Goal: Task Accomplishment & Management: Complete application form

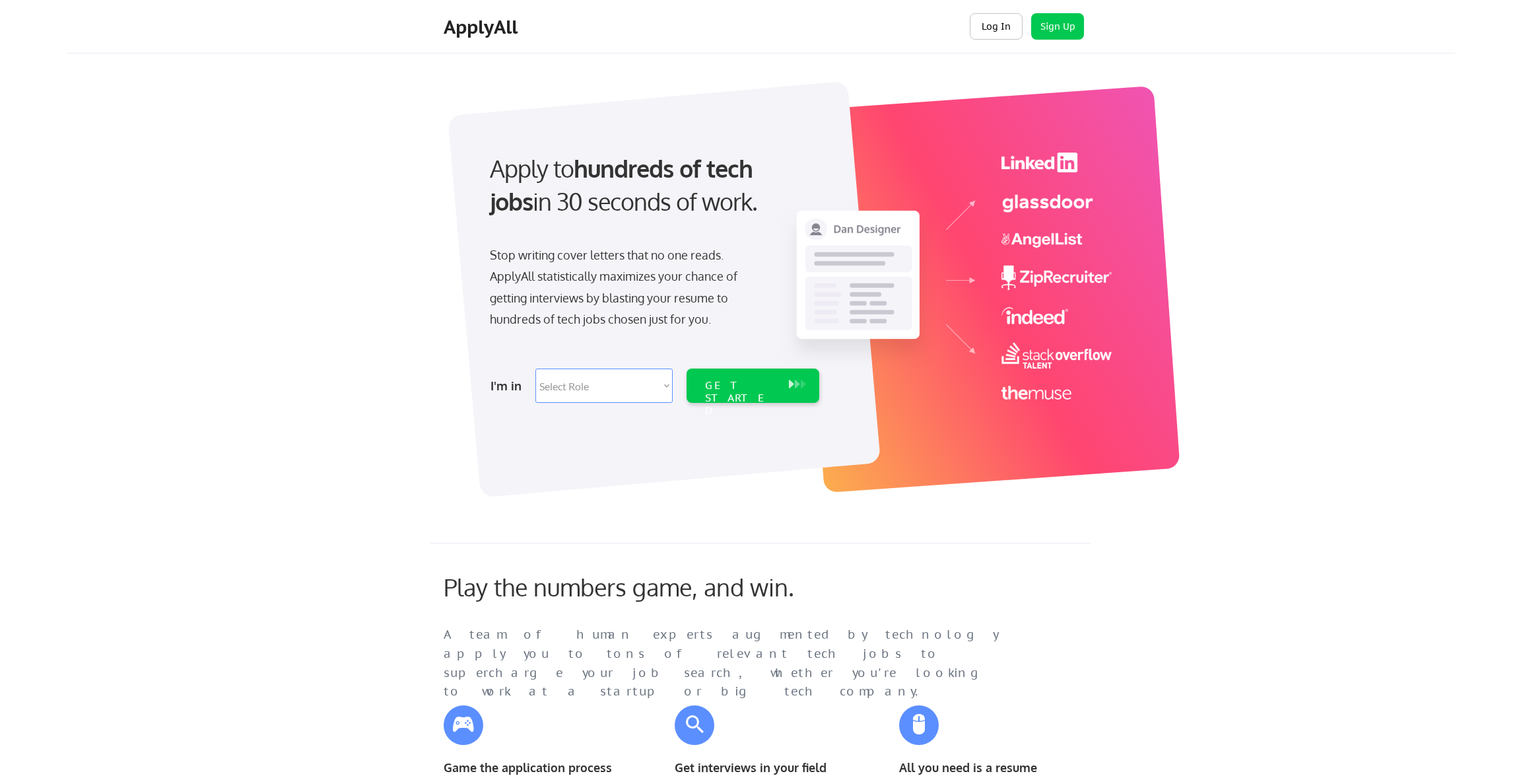
click at [1009, 30] on button "Log In" at bounding box center [996, 26] width 53 height 26
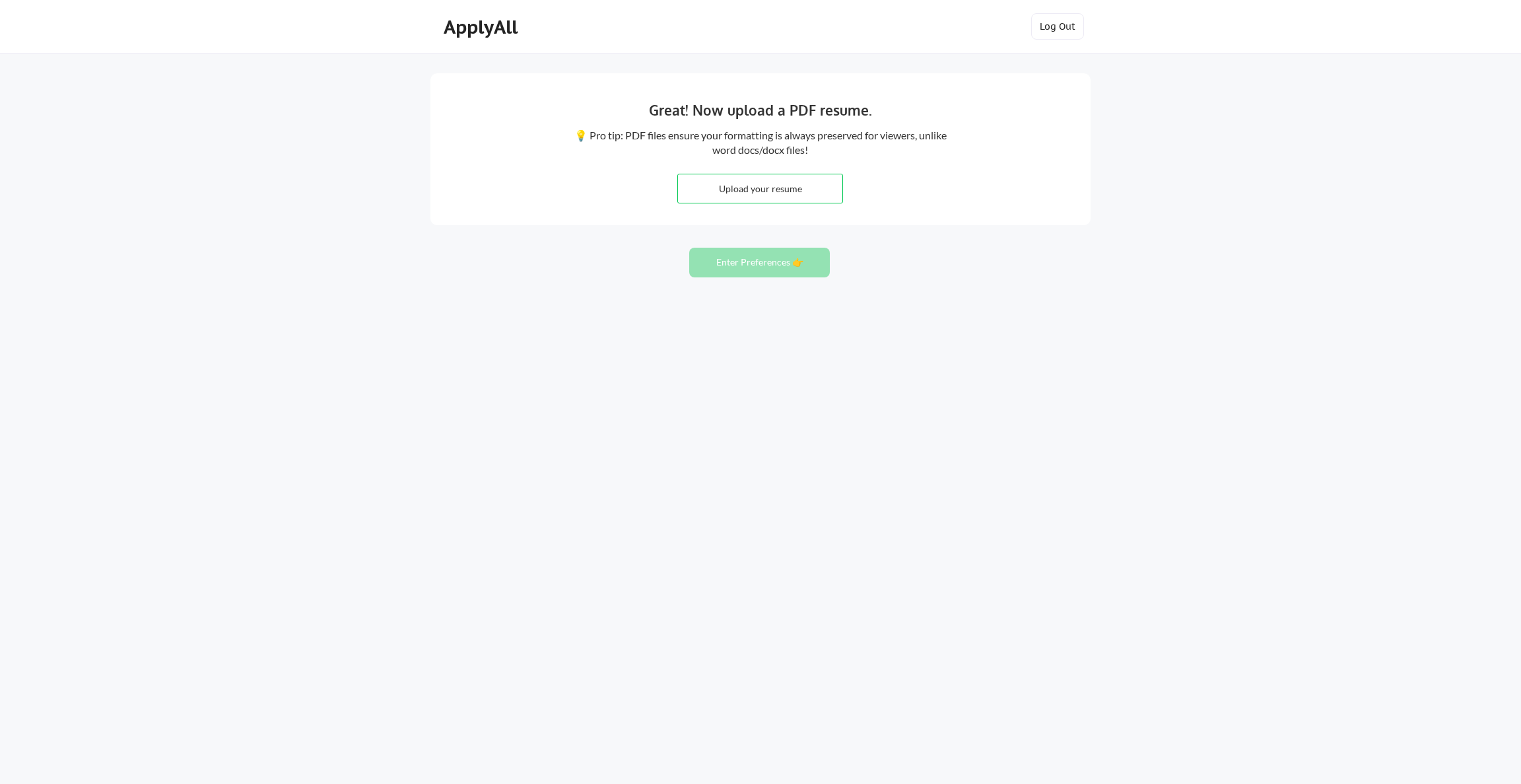
click at [767, 190] on input "file" at bounding box center [760, 189] width 164 height 29
type input "C:\fakepath\stephen-matheis-resume.pdf"
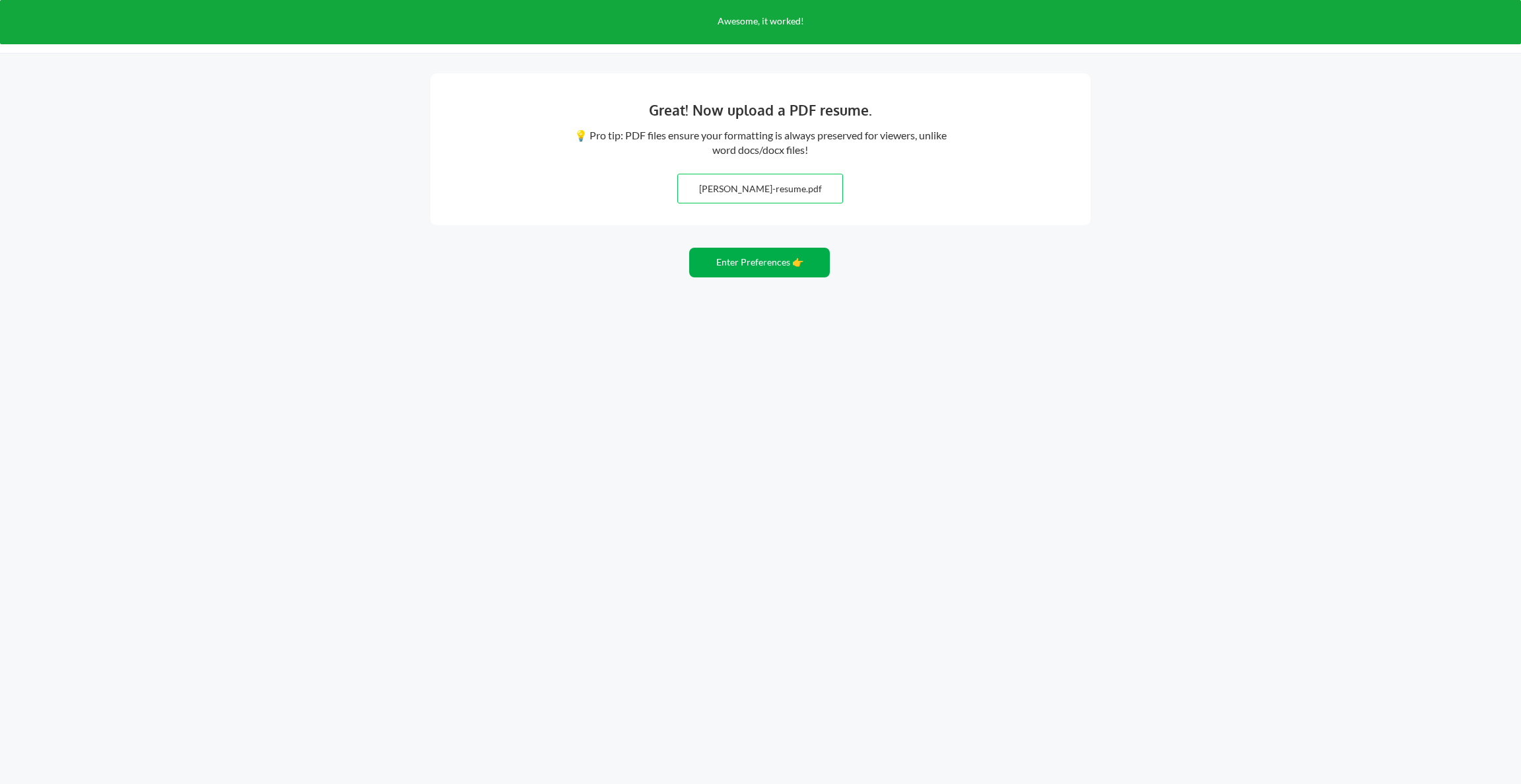
click at [778, 266] on button "Enter Preferences 👉" at bounding box center [759, 262] width 140 height 30
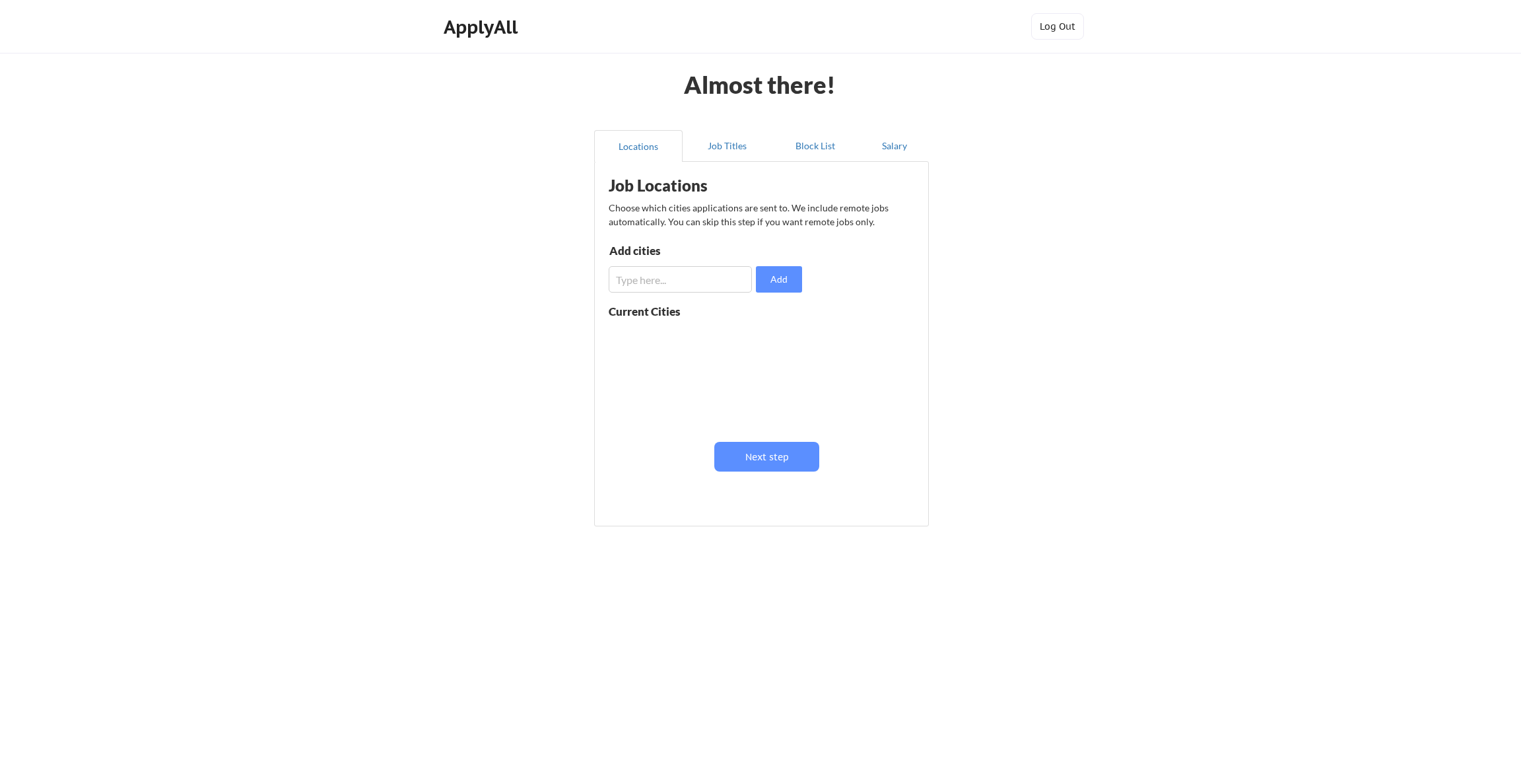
click at [698, 281] on input "input" at bounding box center [680, 279] width 144 height 26
type input "Washington, D.C."
click at [669, 284] on input "input" at bounding box center [680, 279] width 144 height 26
type input "Springfield, VA"
click at [769, 461] on button "Next step" at bounding box center [767, 456] width 105 height 30
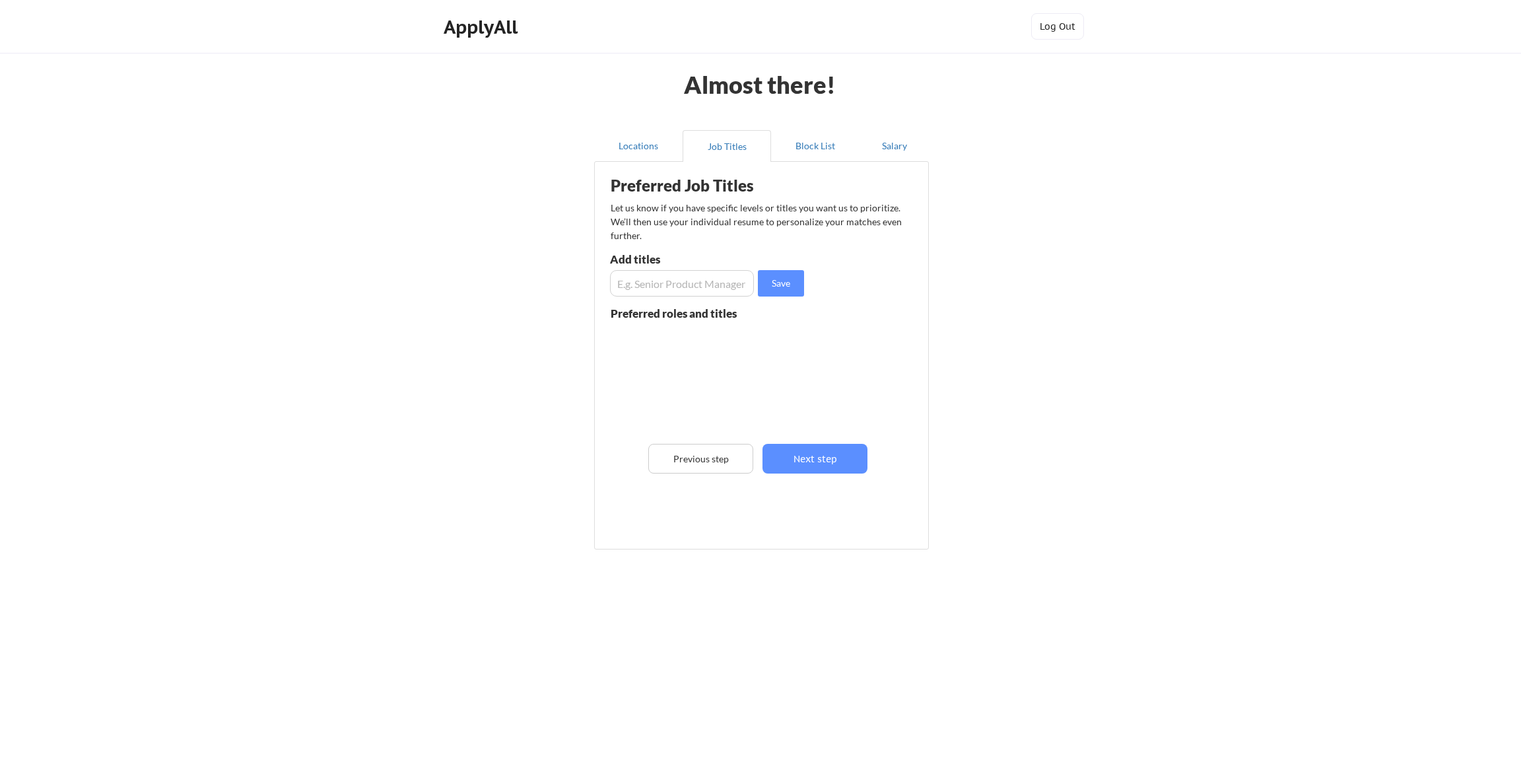
click at [705, 285] on input "input" at bounding box center [682, 283] width 144 height 26
type input "Senior Software Engineer"
click at [723, 288] on input "input" at bounding box center [682, 283] width 144 height 26
type input "Software En"
type input "F"
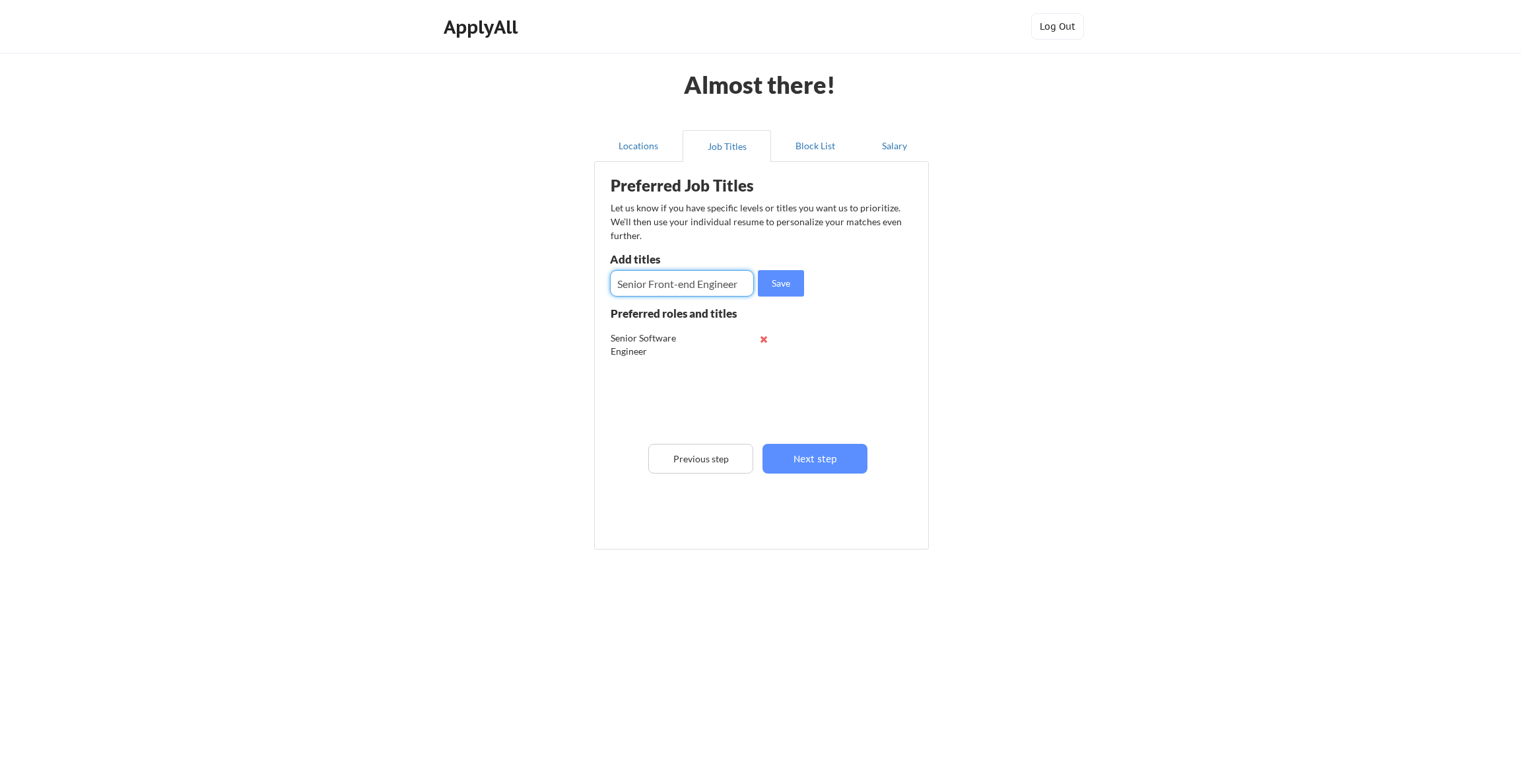
type input "Senior Front-end Engineer"
click at [815, 461] on button "Next step" at bounding box center [815, 458] width 105 height 30
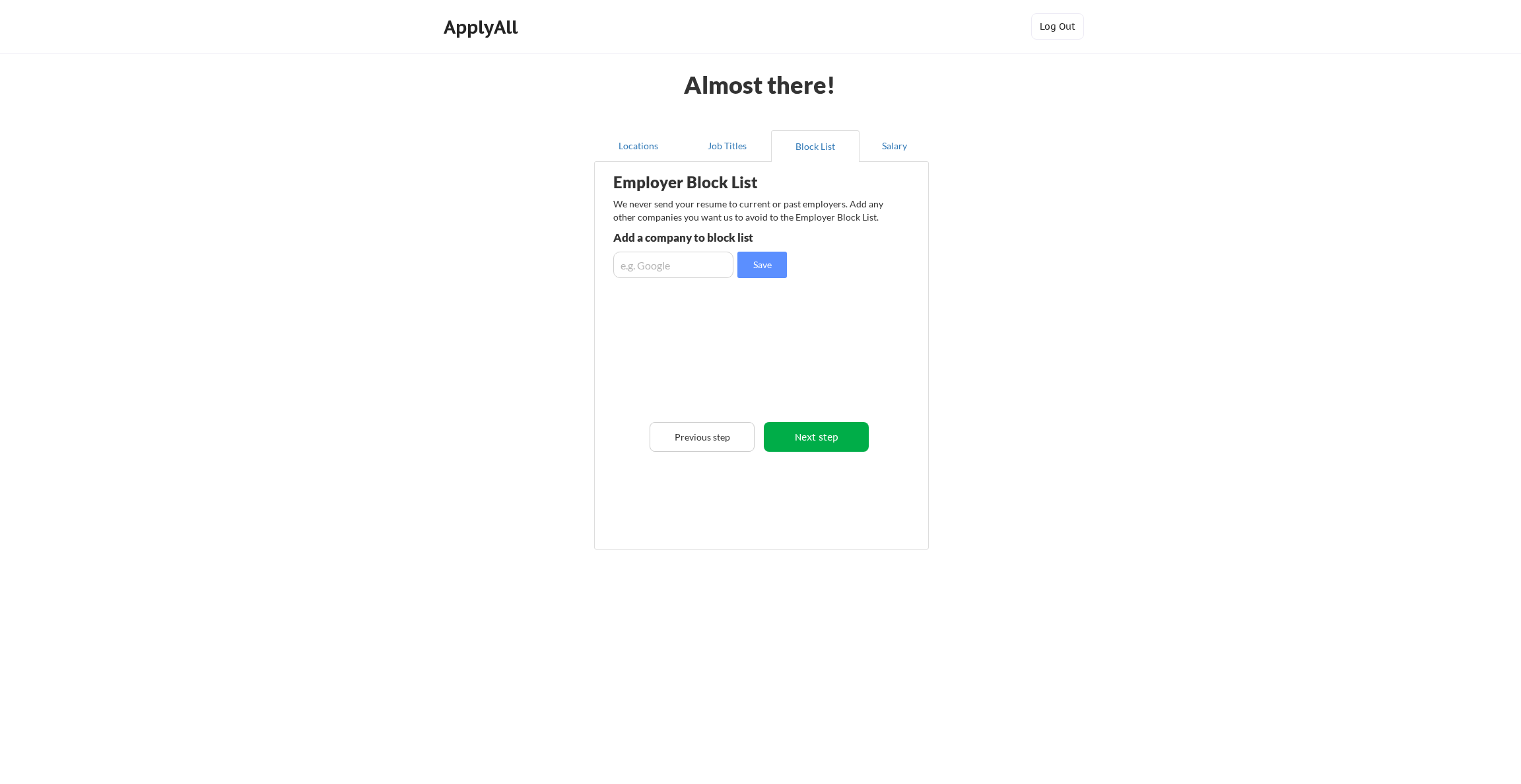
click at [811, 439] on button "Next step" at bounding box center [817, 436] width 105 height 30
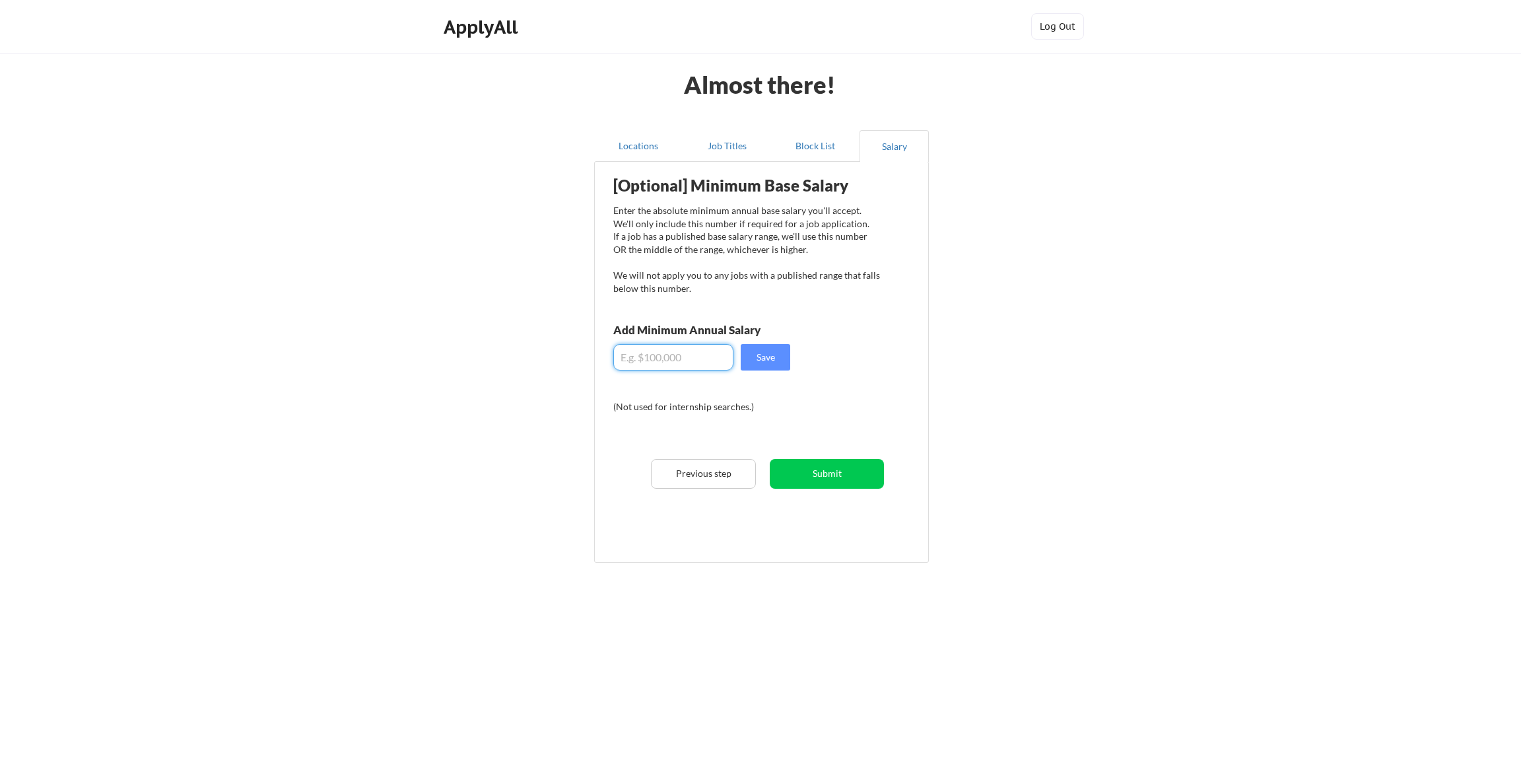
click at [680, 359] on input "input" at bounding box center [673, 357] width 120 height 26
type input "$0"
type input "$180,000"
click at [758, 359] on button "Save" at bounding box center [766, 357] width 49 height 26
click at [859, 481] on button "Submit" at bounding box center [826, 473] width 114 height 30
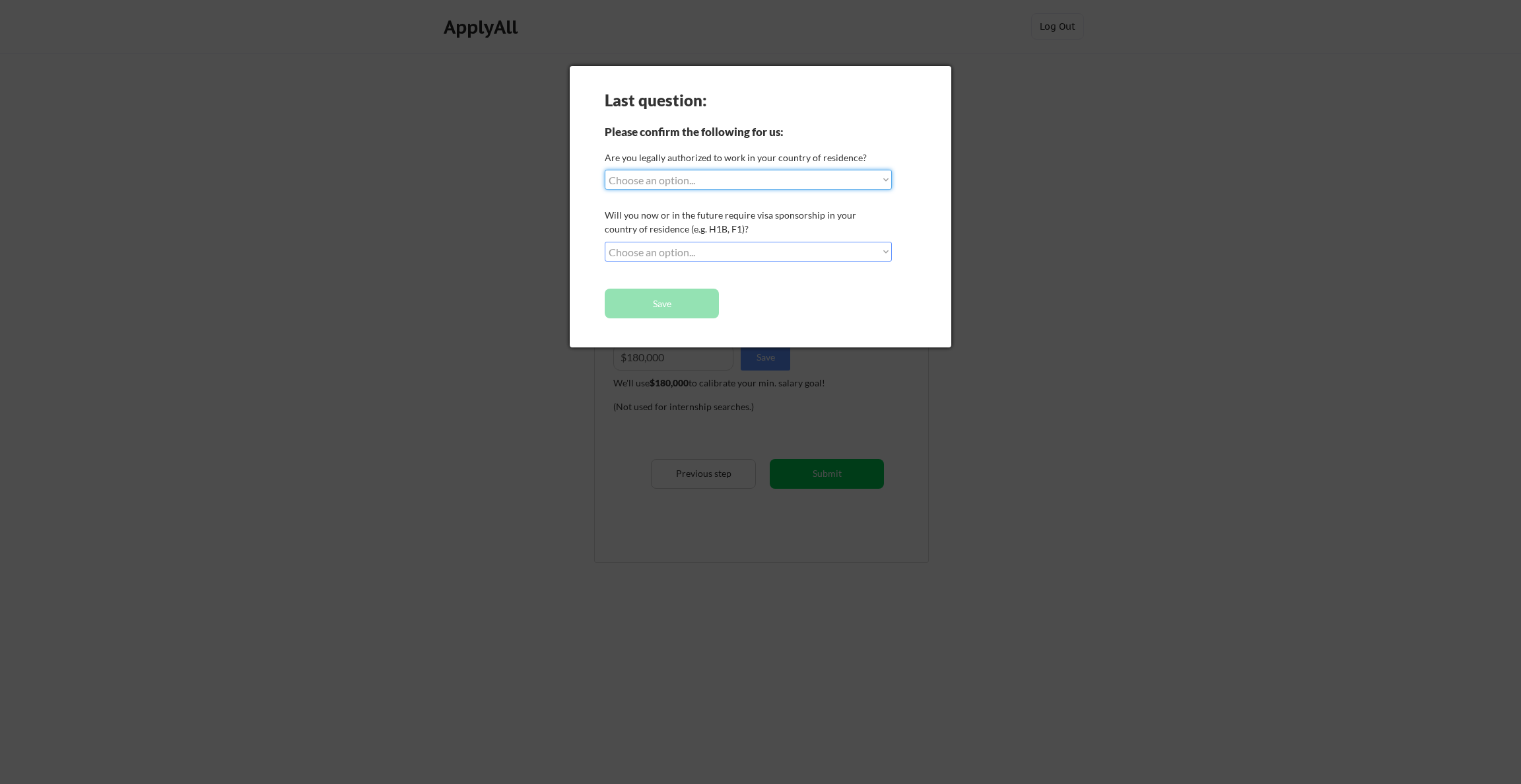
click at [718, 181] on select "Choose an option... Yes, I am a US Citizen Yes, I am a Canadian Citizen Yes, I …" at bounding box center [748, 179] width 287 height 20
select select ""yes__i_am_a_us_citizen""
click at [605, 170] on select "Choose an option... Yes, I am a US Citizen Yes, I am a Canadian Citizen Yes, I …" at bounding box center [748, 179] width 287 height 20
click at [711, 250] on select "Choose an option... No, I will not need sponsorship Yes, I will need sponsorship" at bounding box center [748, 251] width 287 height 20
select select ""no__i_will_not_need_sponsorship""
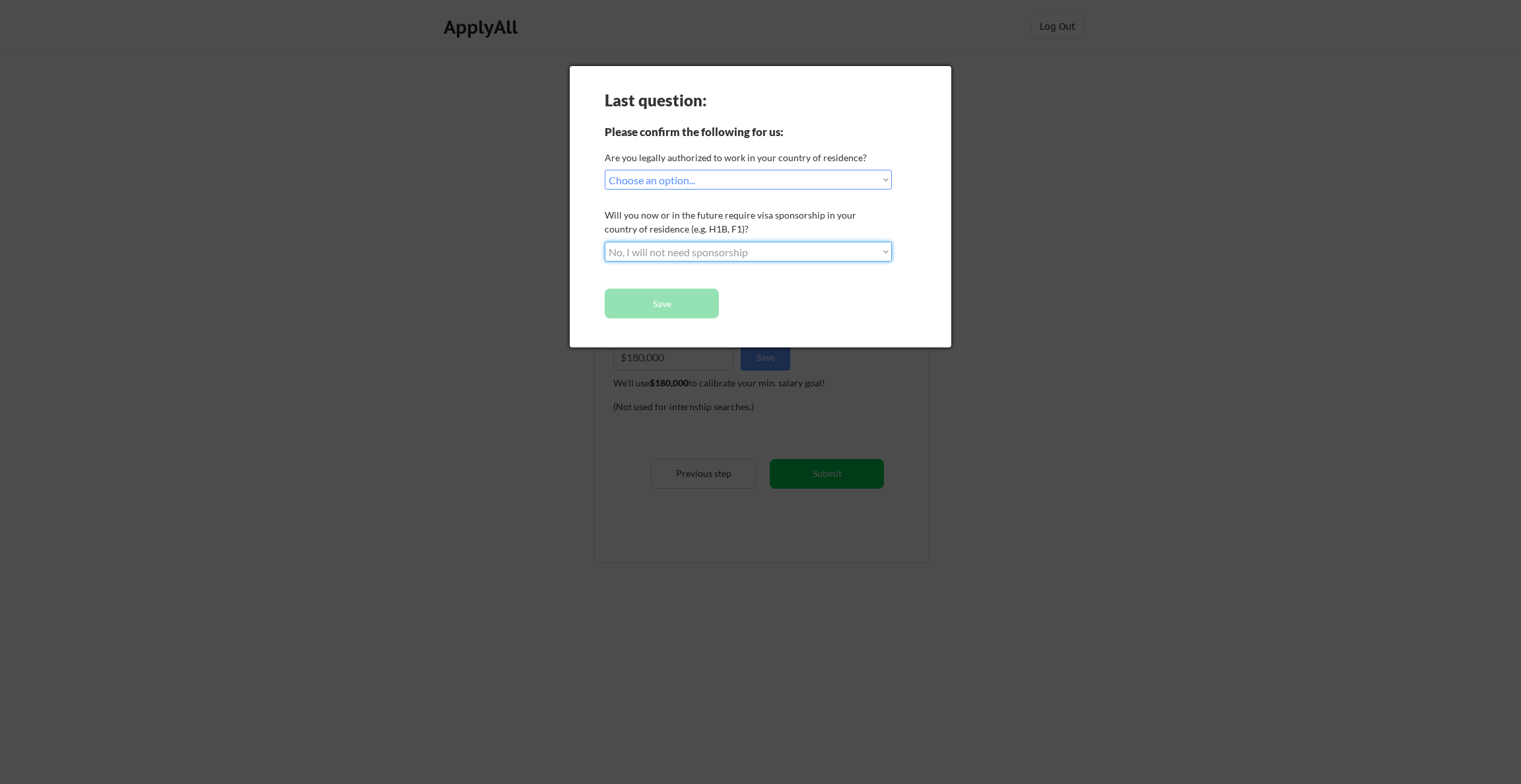
click at [605, 242] on select "Choose an option... No, I will not need sponsorship Yes, I will need sponsorship" at bounding box center [748, 251] width 287 height 20
click at [680, 301] on button "Save" at bounding box center [661, 303] width 114 height 30
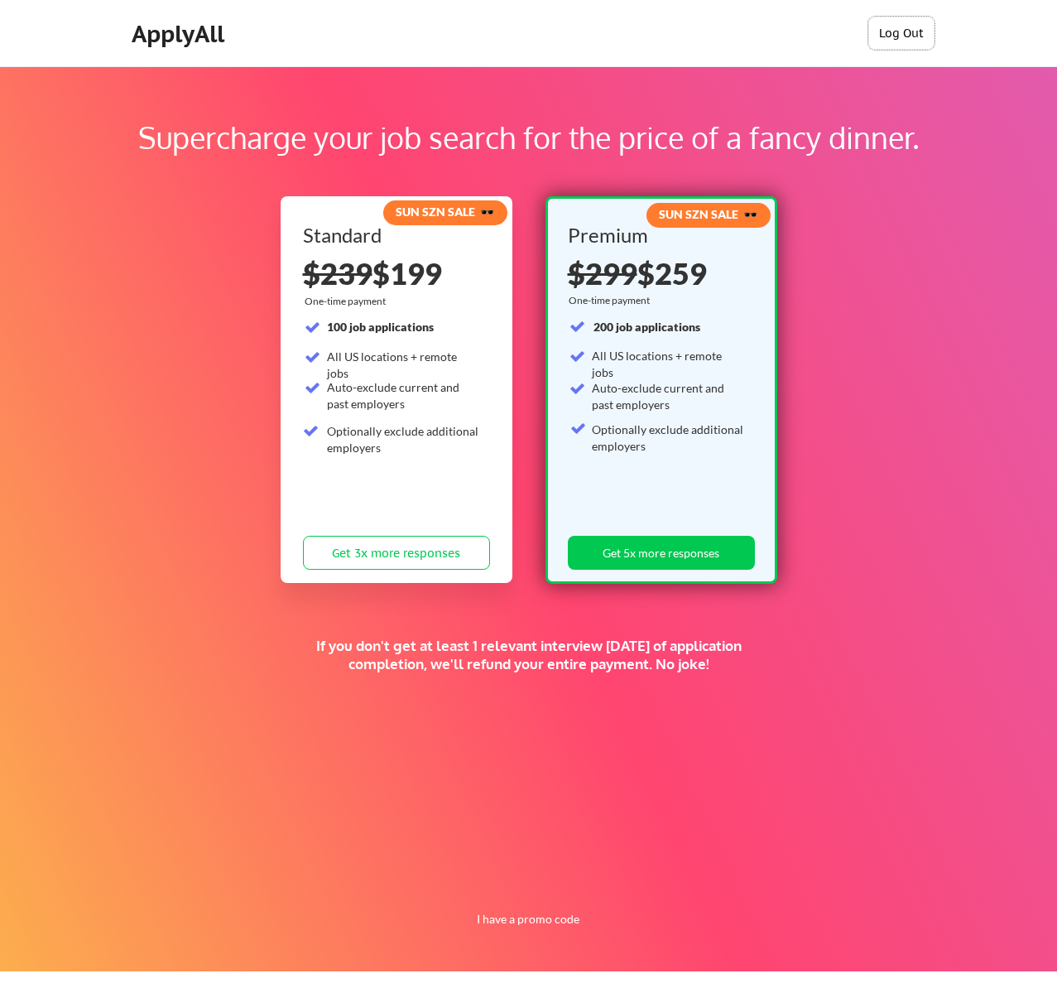
click at [907, 33] on button "Log Out" at bounding box center [901, 33] width 66 height 33
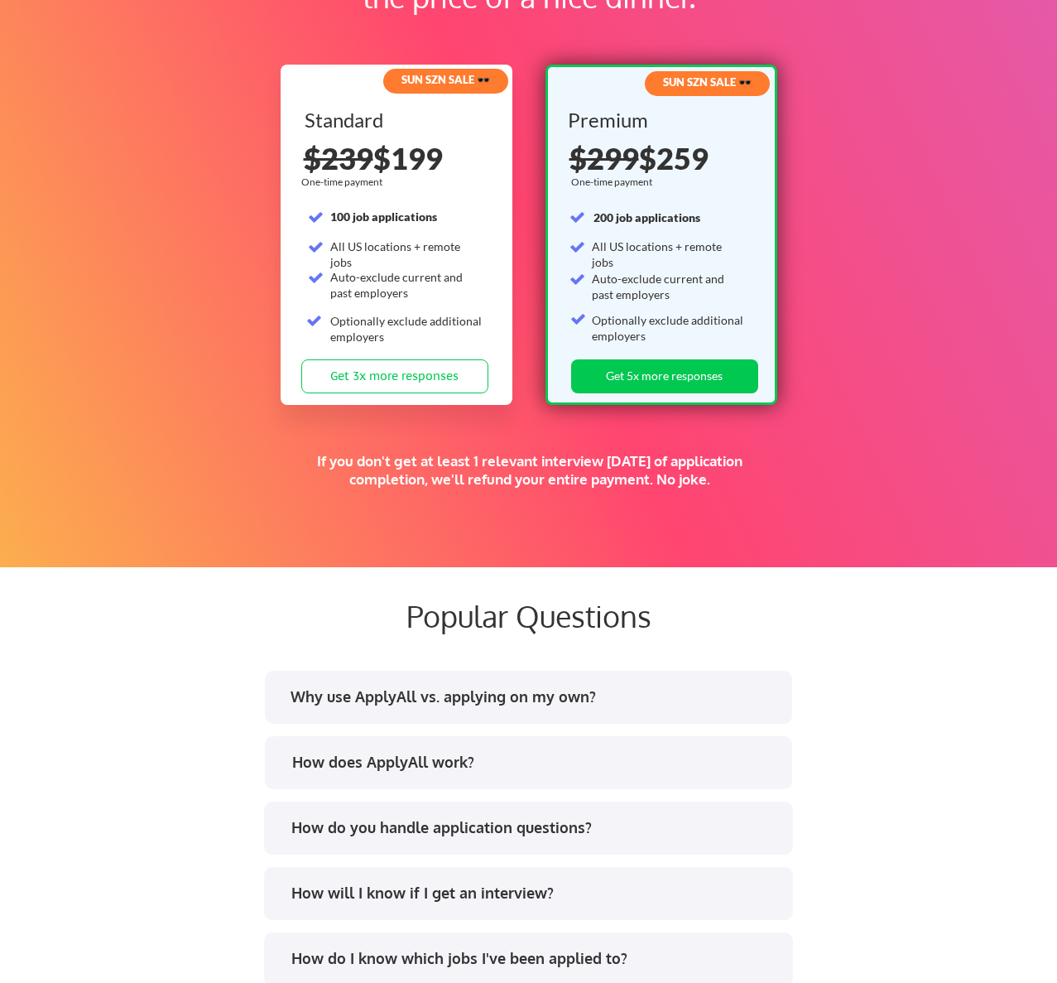
scroll to position [3157, 0]
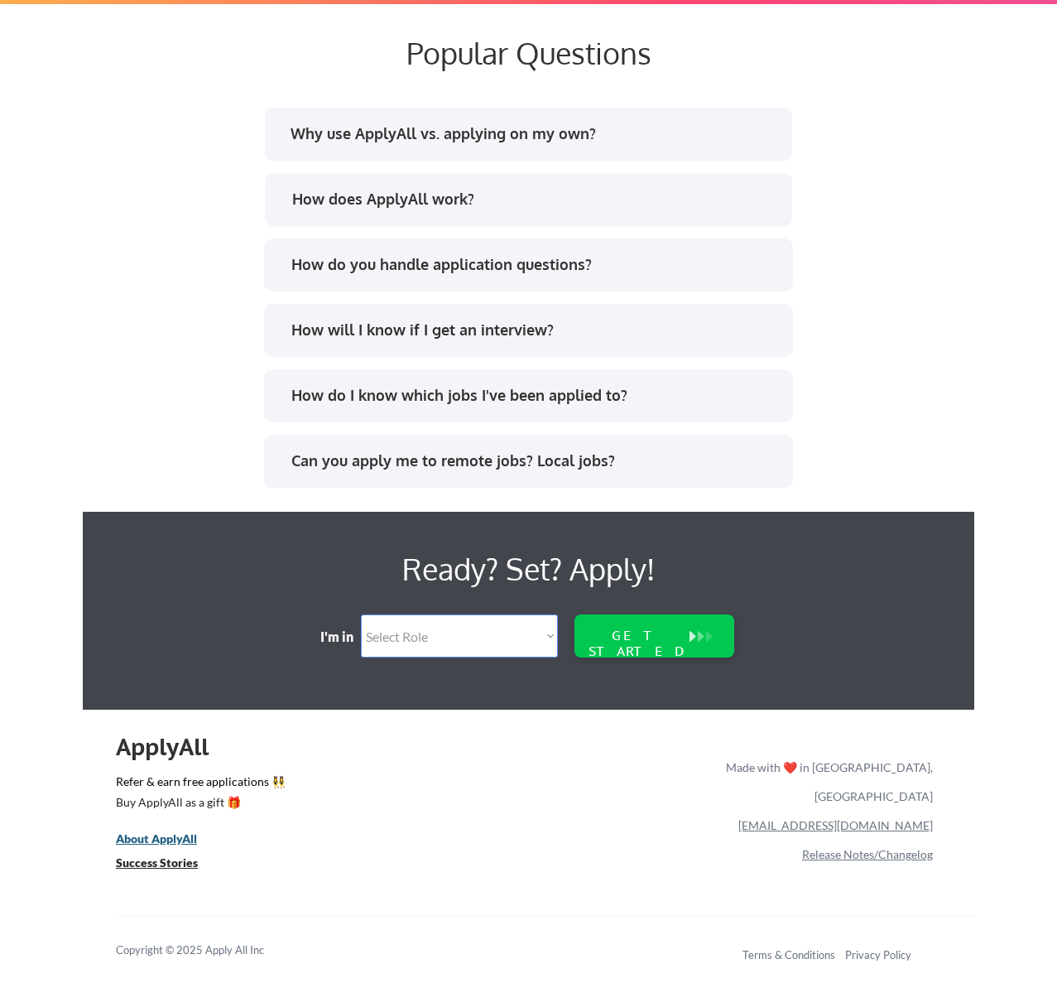
click at [171, 836] on u "About ApplyAll" at bounding box center [156, 838] width 81 height 14
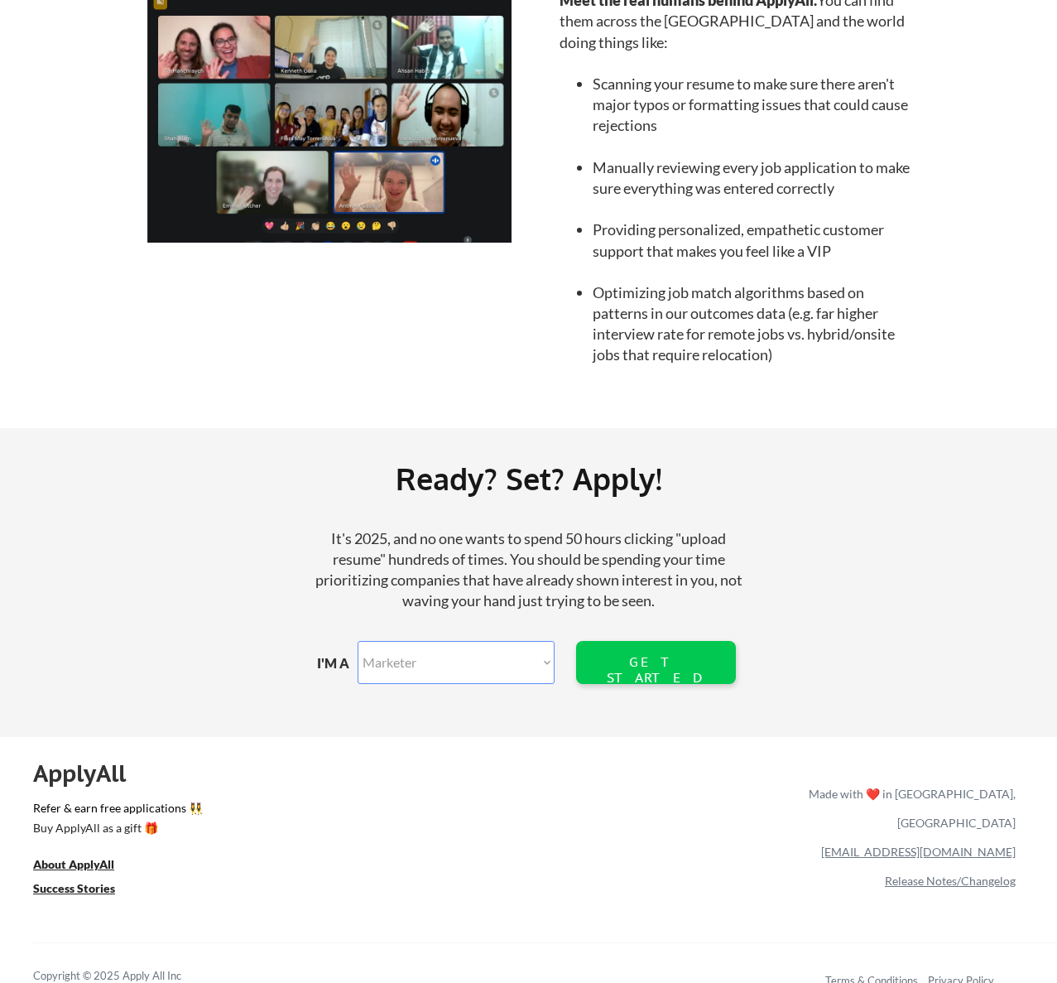
scroll to position [1530, 0]
